Goal: Transaction & Acquisition: Purchase product/service

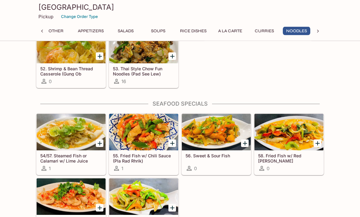
scroll to position [1229, 0]
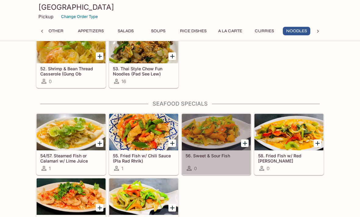
click at [216, 133] on div at bounding box center [216, 132] width 69 height 37
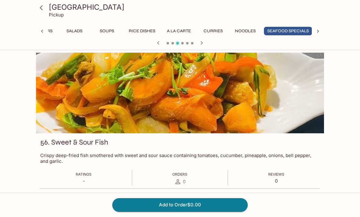
scroll to position [0, 62]
click at [181, 212] on button "Add to Order $0.00" at bounding box center [179, 204] width 135 height 13
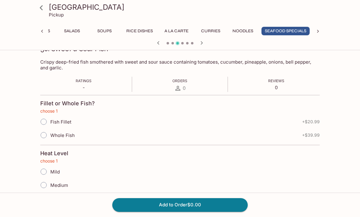
scroll to position [99, 0]
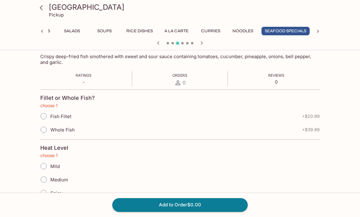
click at [41, 166] on input "Mild" at bounding box center [43, 166] width 13 height 13
radio input "true"
click at [184, 212] on button "Add to Order $0.00" at bounding box center [179, 204] width 135 height 13
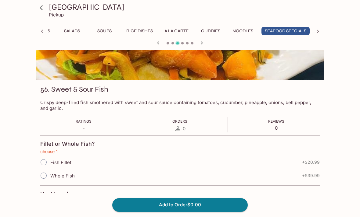
scroll to position [0, 0]
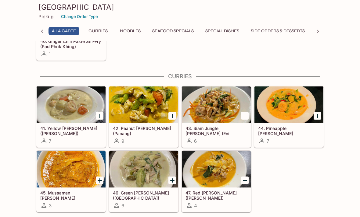
scroll to position [953, 0]
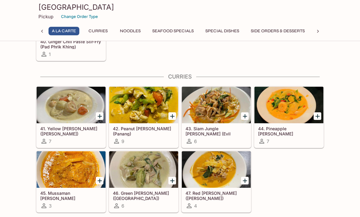
click at [287, 107] on div at bounding box center [288, 105] width 69 height 37
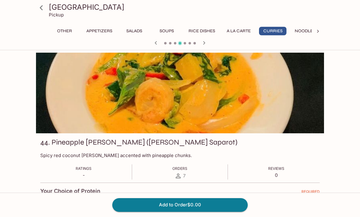
click at [38, 11] on icon at bounding box center [41, 7] width 11 height 11
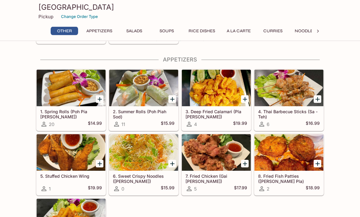
scroll to position [82, 0]
click at [77, 161] on div at bounding box center [71, 152] width 69 height 37
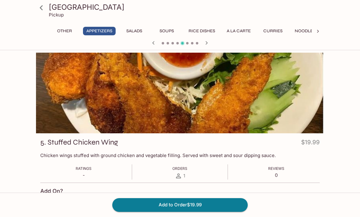
click at [41, 10] on icon at bounding box center [41, 7] width 11 height 11
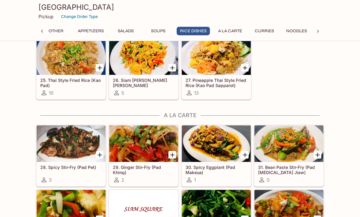
scroll to position [632, 0]
